Goal: Find specific page/section: Find specific page/section

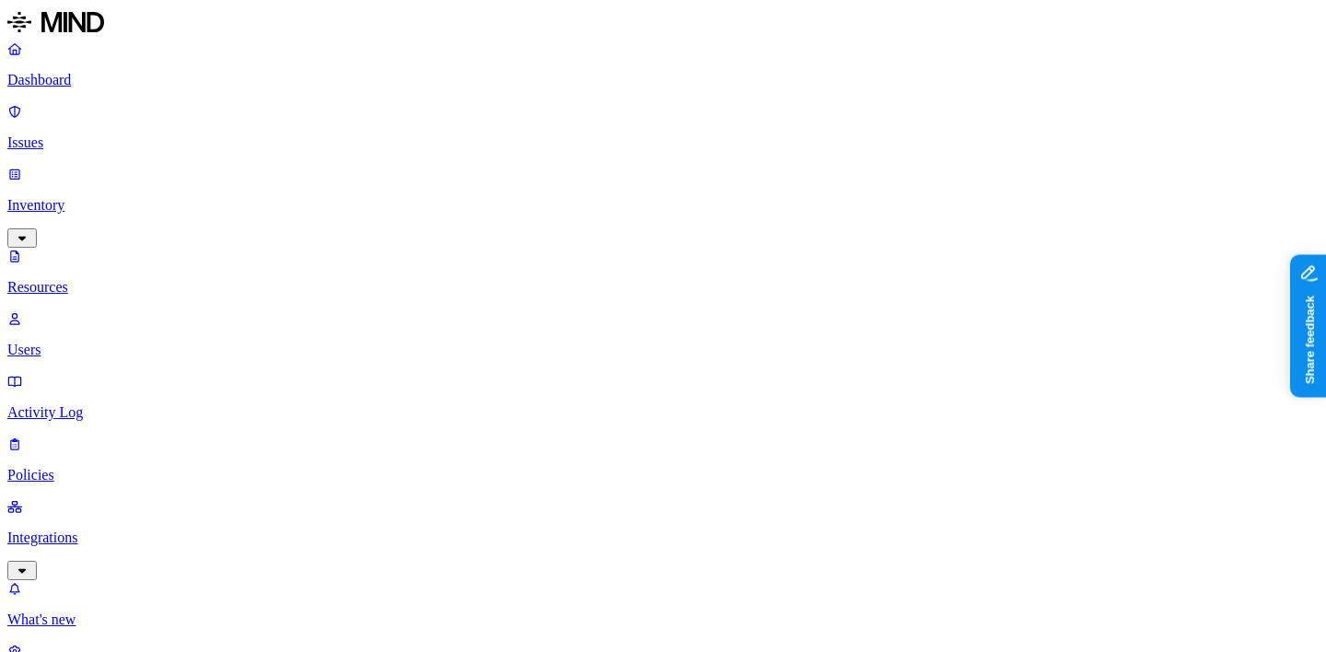
scroll to position [125, 0]
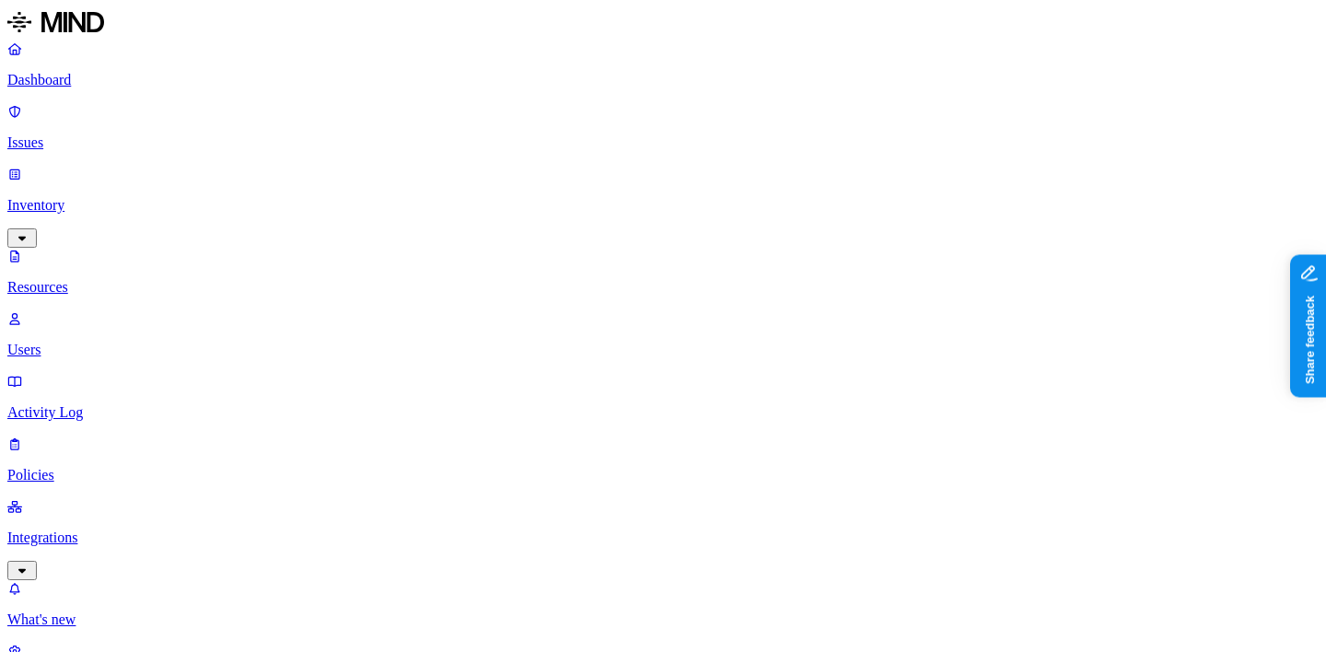
drag, startPoint x: 1021, startPoint y: 244, endPoint x: 1181, endPoint y: 249, distance: 160.3
